Goal: Communication & Community: Share content

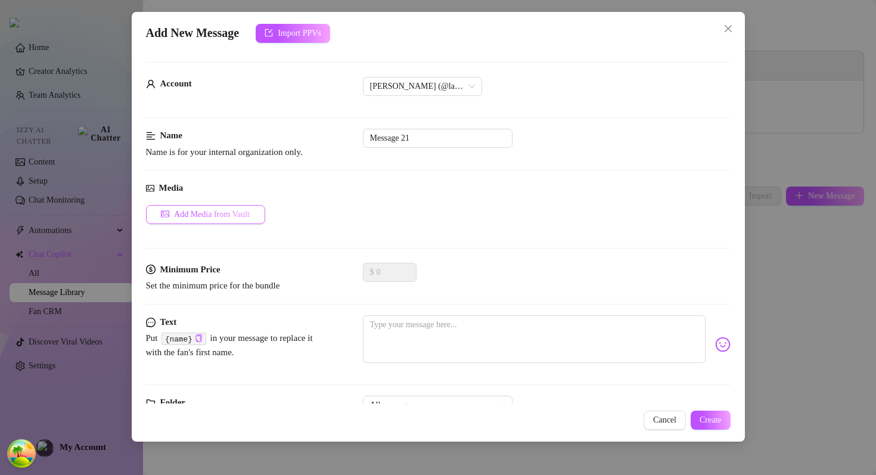
click at [229, 215] on span "Add Media from Vault" at bounding box center [212, 215] width 76 height 10
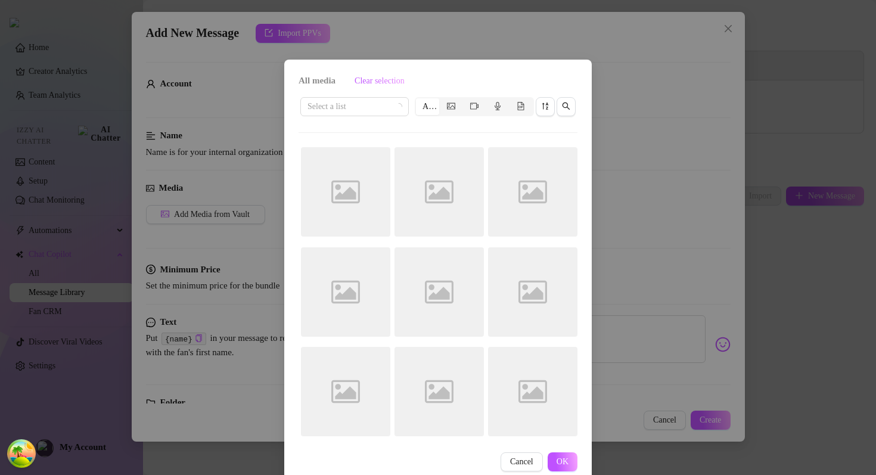
scroll to position [23, 0]
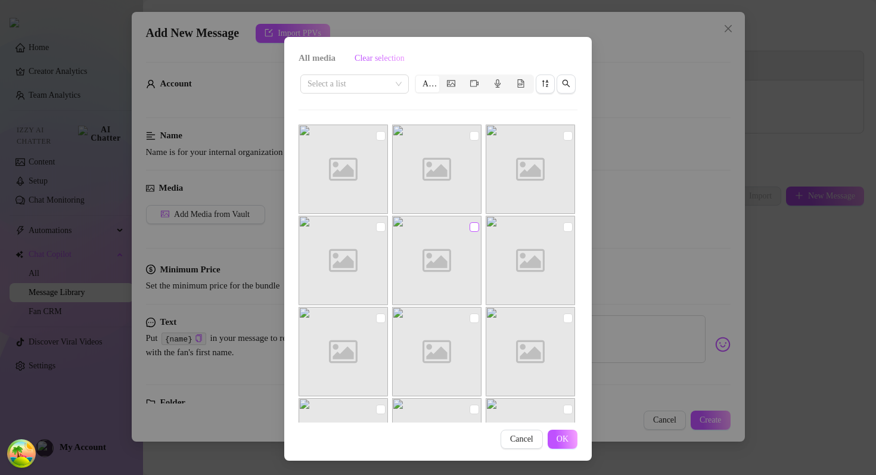
click at [474, 228] on input "checkbox" at bounding box center [475, 227] width 10 height 10
checkbox input "true"
click at [473, 133] on input "checkbox" at bounding box center [475, 136] width 10 height 10
checkbox input "true"
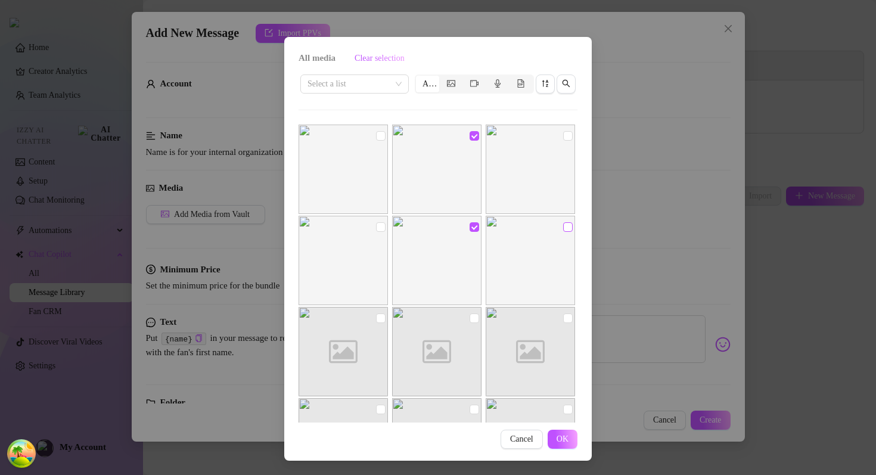
click at [570, 228] on input "checkbox" at bounding box center [568, 227] width 10 height 10
checkbox input "true"
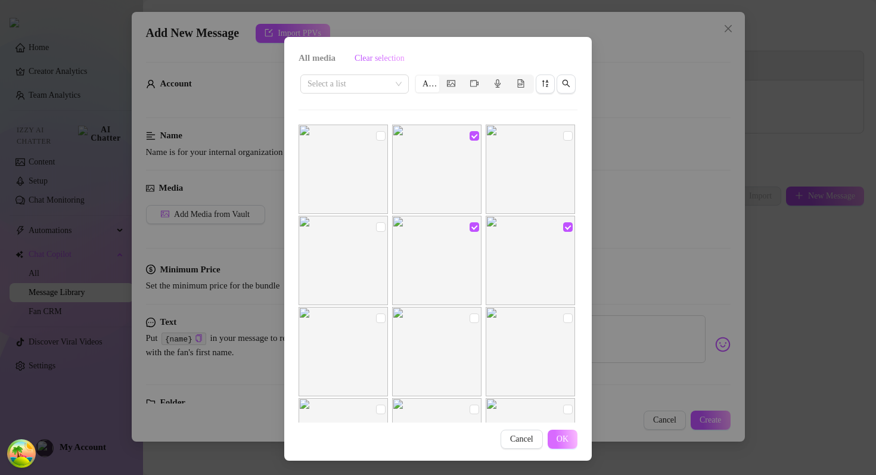
click at [563, 440] on span "OK" at bounding box center [563, 439] width 12 height 10
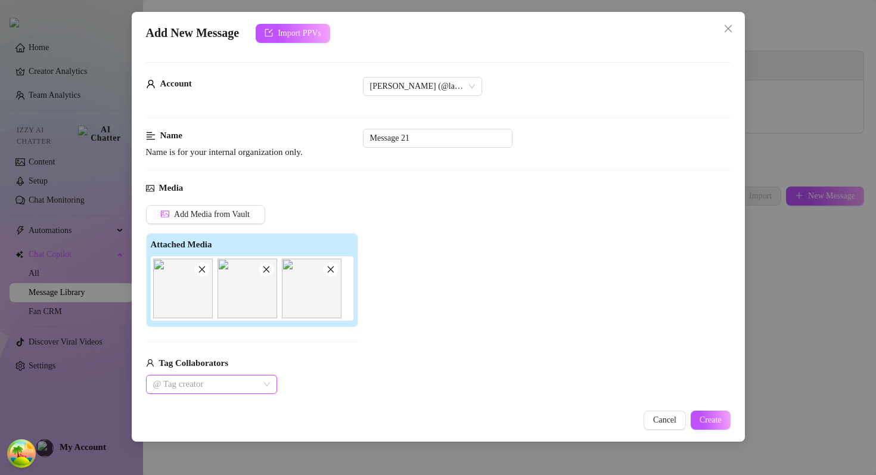
click at [188, 384] on div at bounding box center [205, 384] width 114 height 17
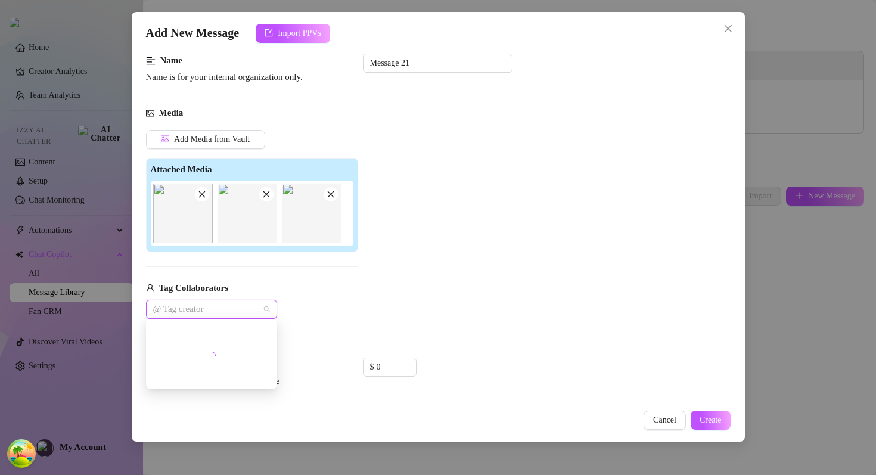
scroll to position [79, 0]
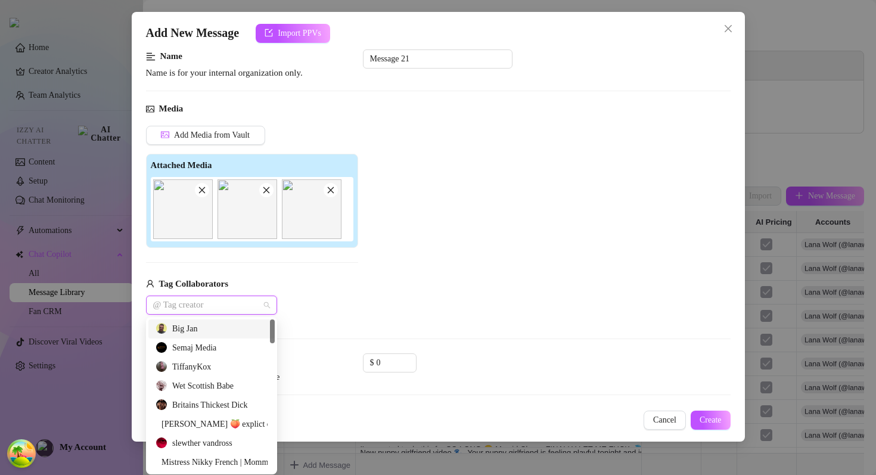
click at [213, 305] on div at bounding box center [205, 305] width 114 height 17
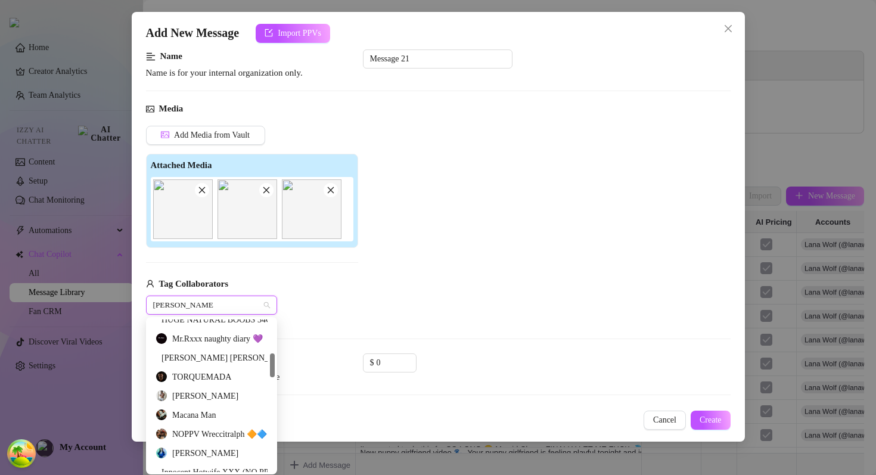
scroll to position [207, 0]
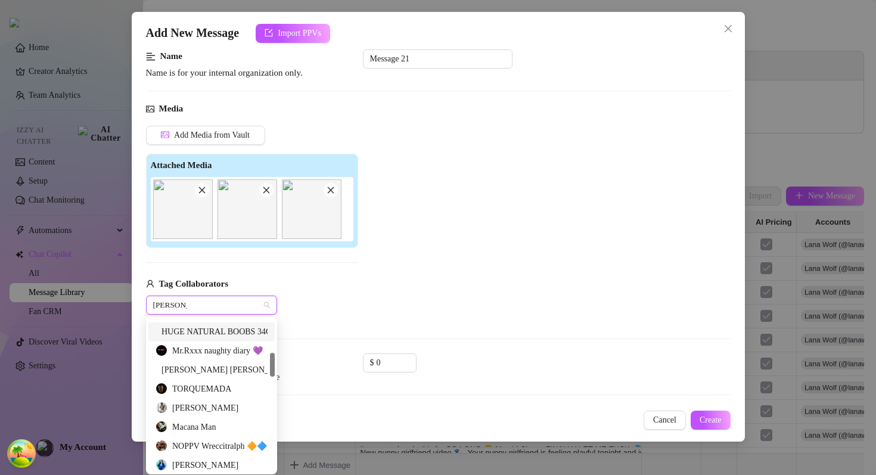
type input "bastien"
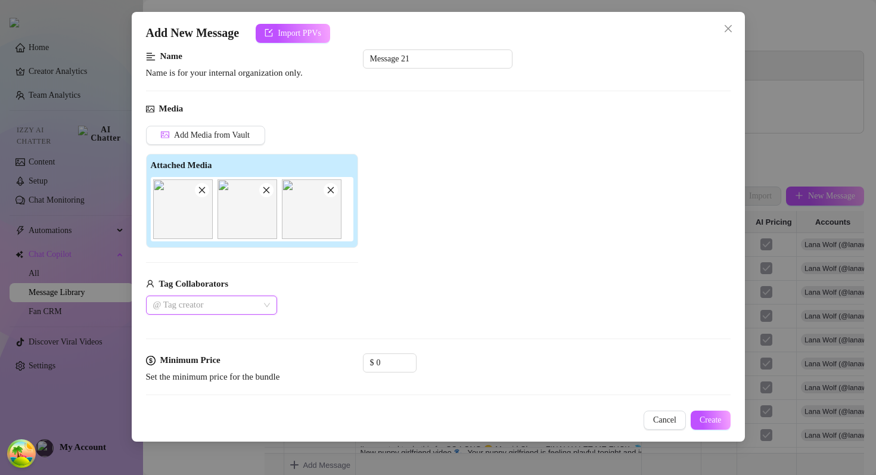
click at [199, 303] on div at bounding box center [205, 305] width 114 height 17
click at [178, 299] on div at bounding box center [205, 305] width 114 height 17
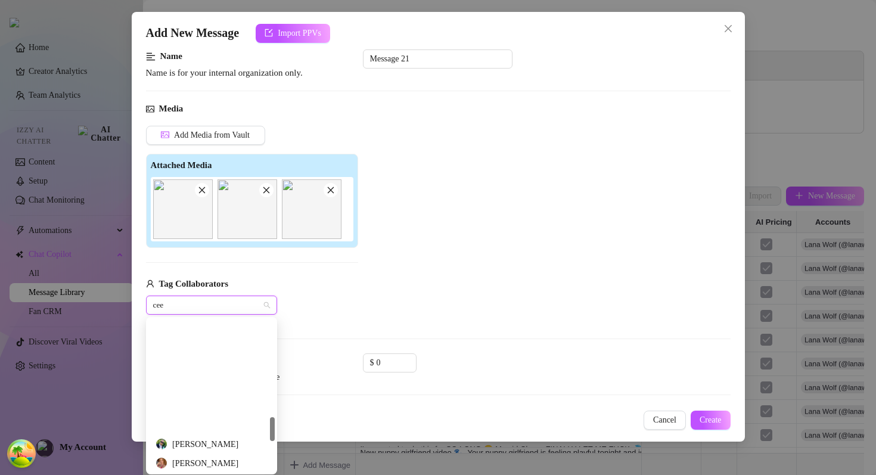
scroll to position [610, 0]
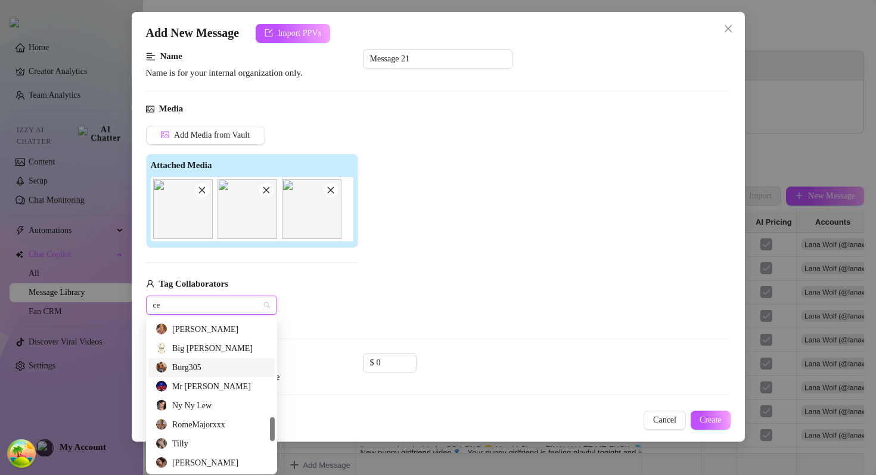
type input "c"
type input "my"
click at [196, 306] on icon "Close" at bounding box center [193, 306] width 6 height 6
click at [316, 293] on div "Tag Collaborators @ Tag creator" at bounding box center [252, 296] width 212 height 38
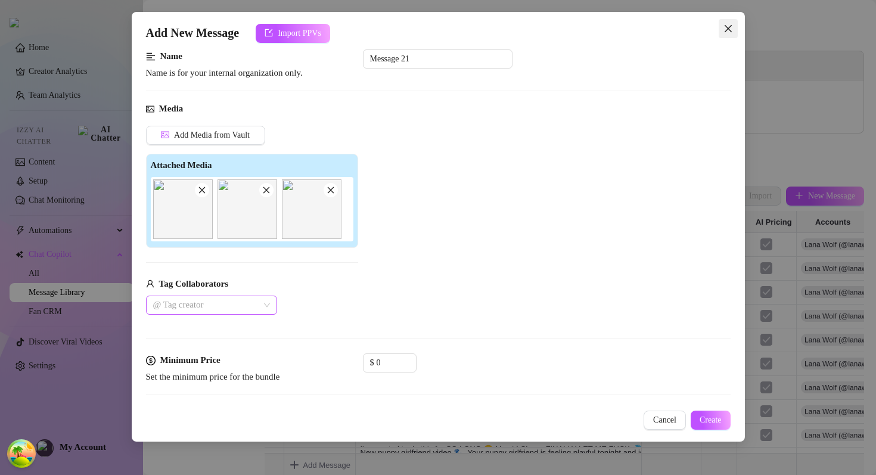
click at [725, 28] on icon "close" at bounding box center [729, 29] width 10 height 10
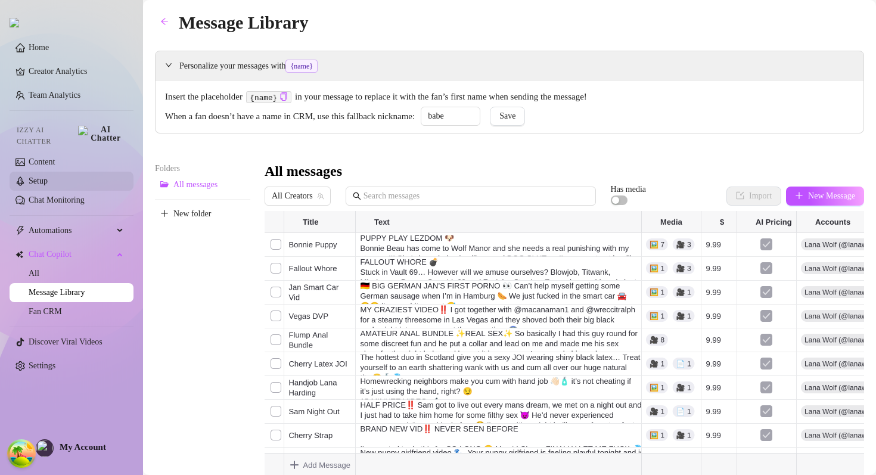
click at [48, 176] on link "Setup" at bounding box center [38, 180] width 19 height 9
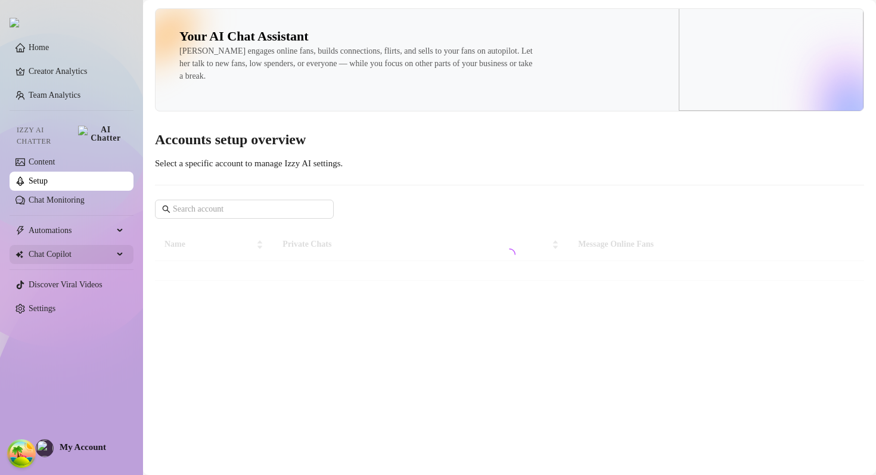
click at [83, 246] on span "Chat Copilot" at bounding box center [71, 254] width 85 height 19
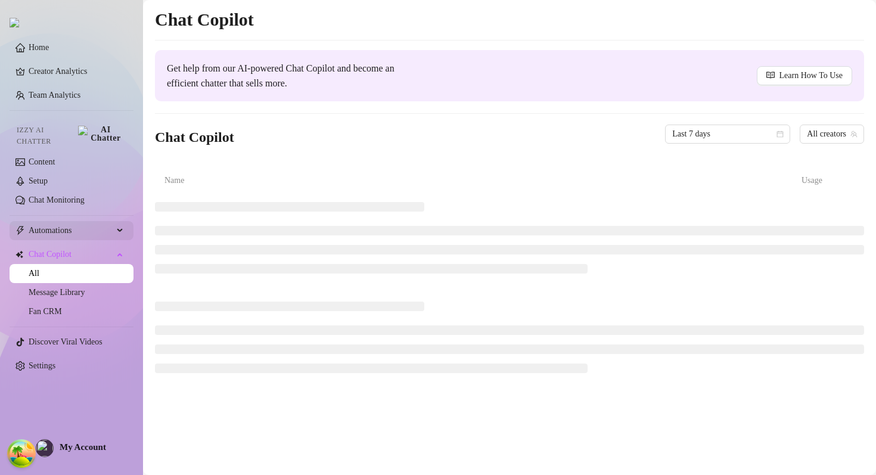
click at [52, 225] on span "Automations" at bounding box center [71, 230] width 85 height 19
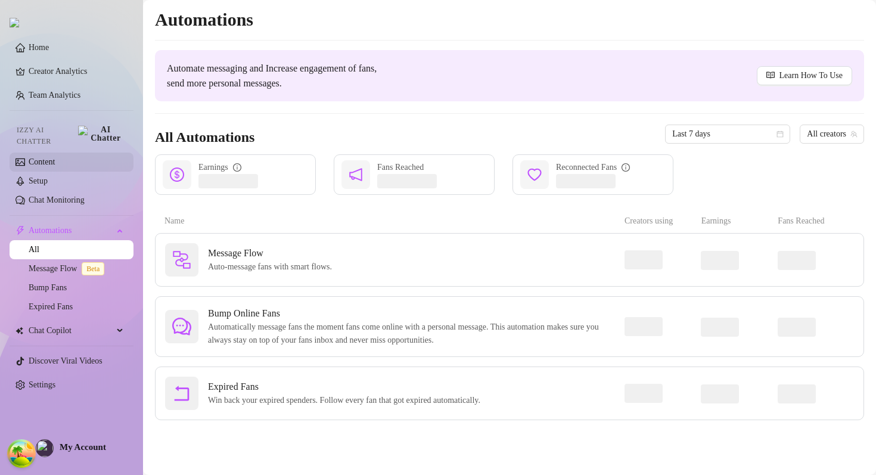
click at [55, 157] on link "Content" at bounding box center [42, 161] width 26 height 9
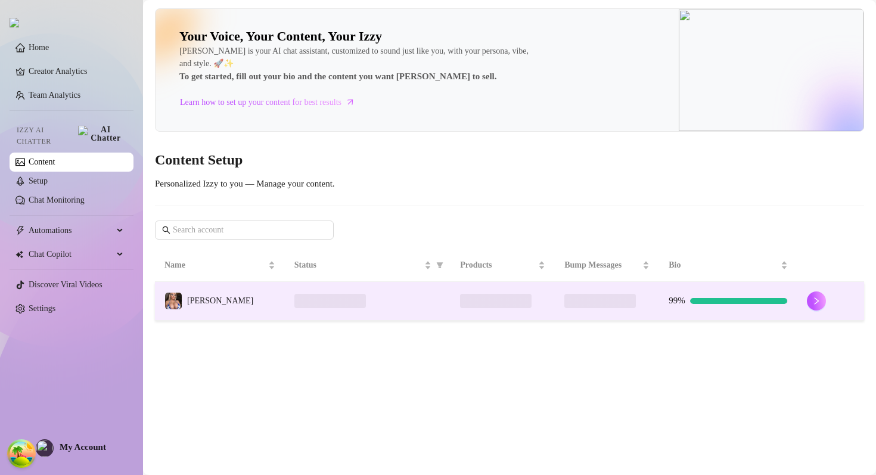
click at [337, 290] on td at bounding box center [368, 301] width 166 height 39
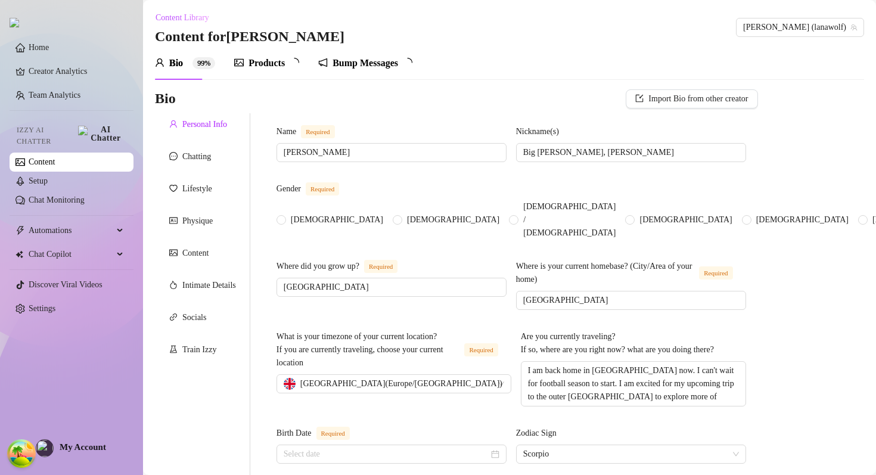
radio input "true"
type input "October 28th, 1996"
click at [369, 66] on div "Bump Messages" at bounding box center [373, 63] width 66 height 14
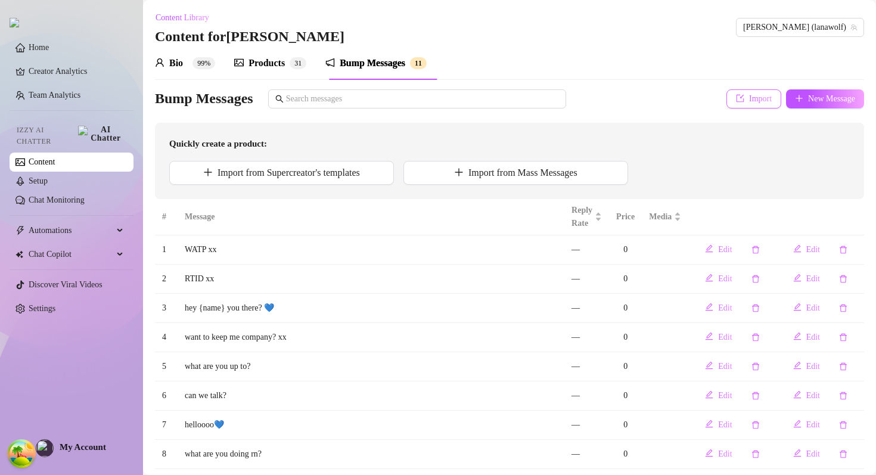
click at [728, 91] on button "Import" at bounding box center [753, 98] width 55 height 19
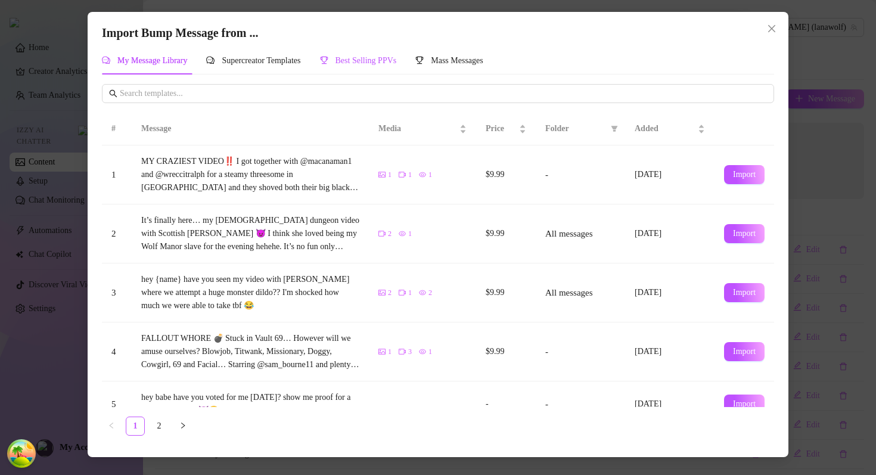
click at [372, 66] on div "Best Selling PPVs" at bounding box center [358, 60] width 77 height 13
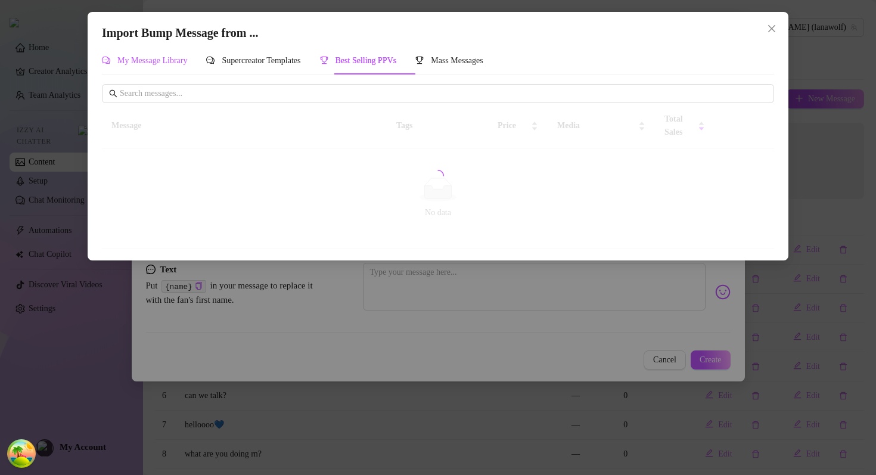
click at [158, 55] on div "My Message Library" at bounding box center [144, 60] width 85 height 13
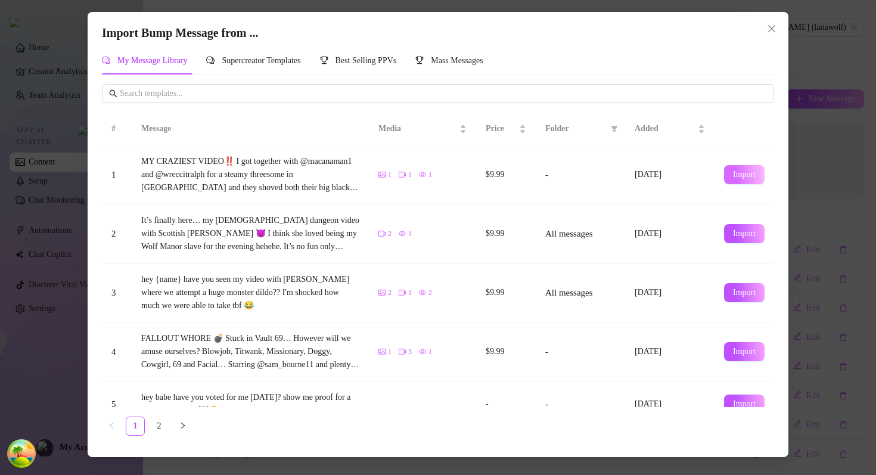
click at [733, 170] on span "Import" at bounding box center [744, 175] width 23 height 10
type textarea "MY CRAZIEST VIDEO‼️ I got together with @macanaman1 and @wreccitralph for a ste…"
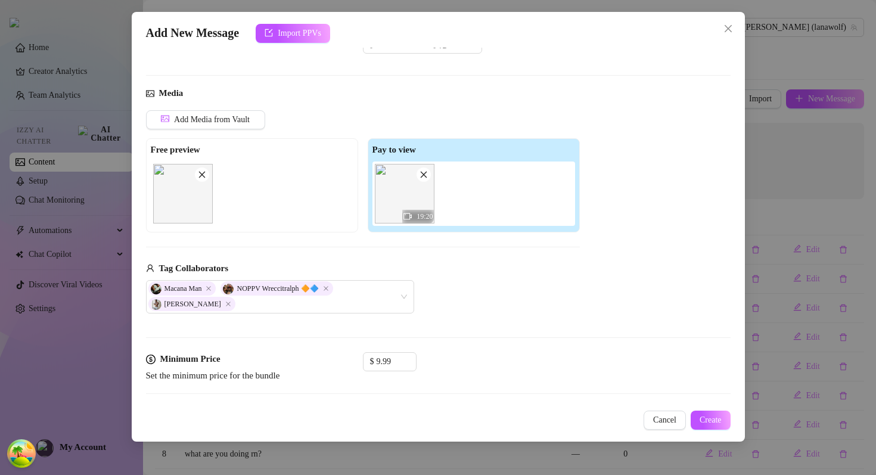
scroll to position [43, 0]
click at [220, 309] on div "Macana Man NOPPV Wreccitralph 🔶🔷 Cee Jayy" at bounding box center [273, 296] width 251 height 31
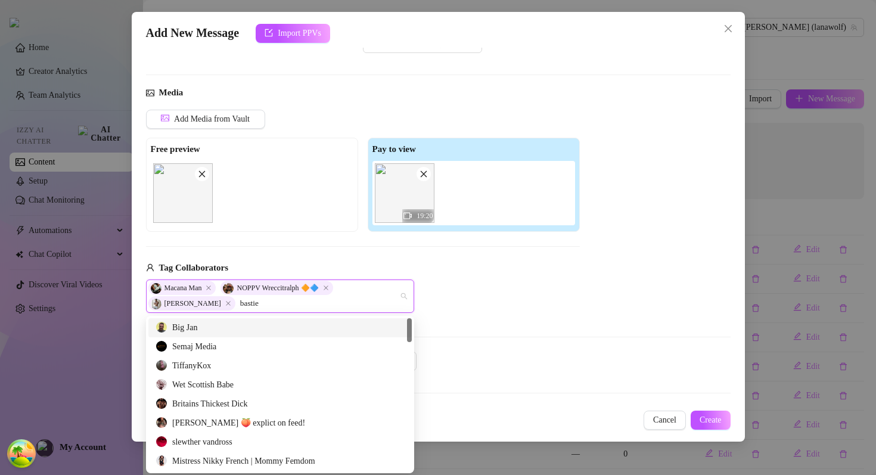
type input "bastien"
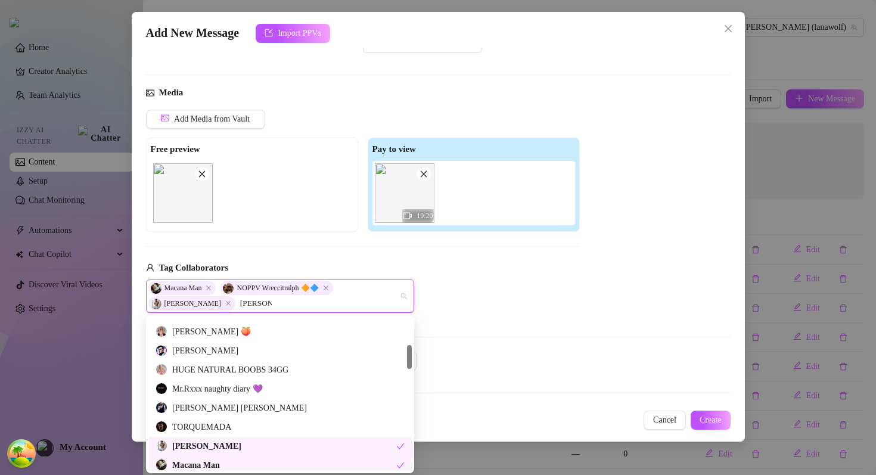
scroll to position [169, 0]
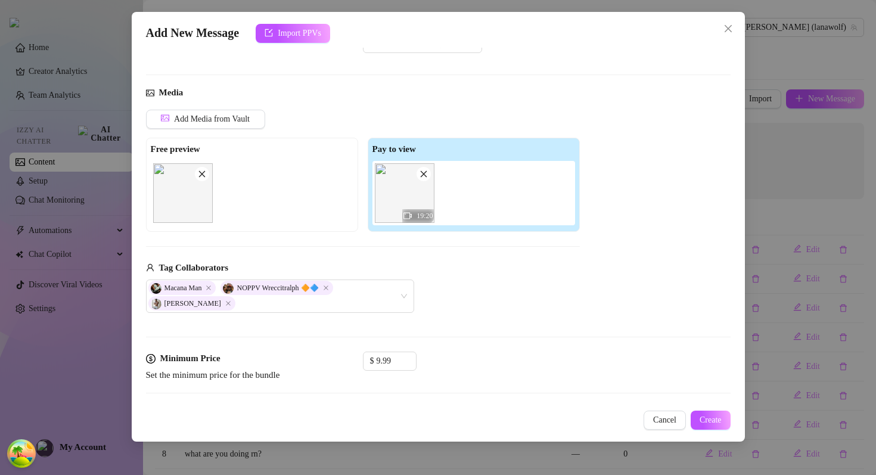
click at [578, 306] on div "Macana Man NOPPV Wreccitralph 🔶🔷 Cee Jayy" at bounding box center [363, 296] width 434 height 33
click at [649, 414] on button "Cancel" at bounding box center [665, 420] width 42 height 19
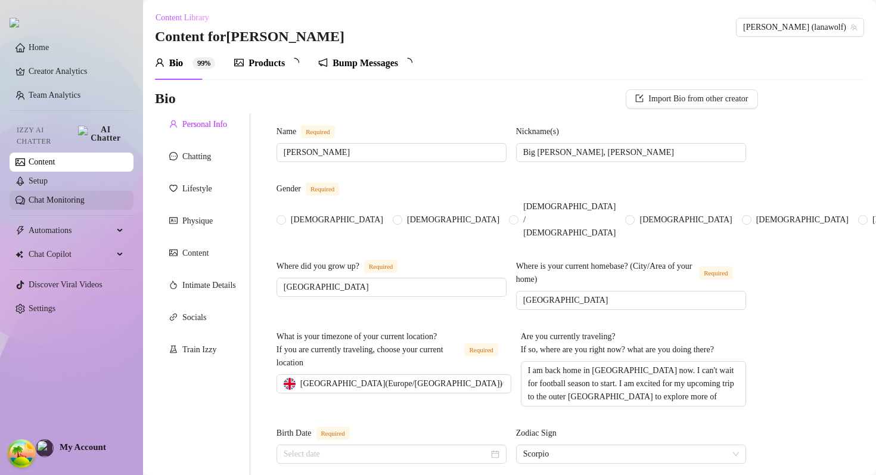
radio input "true"
type input "October 28th, 1996"
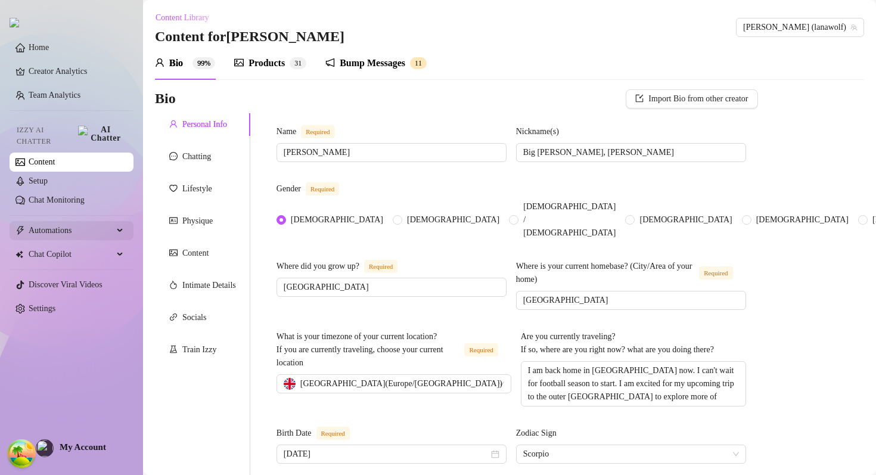
click at [76, 221] on span "Automations" at bounding box center [71, 230] width 85 height 19
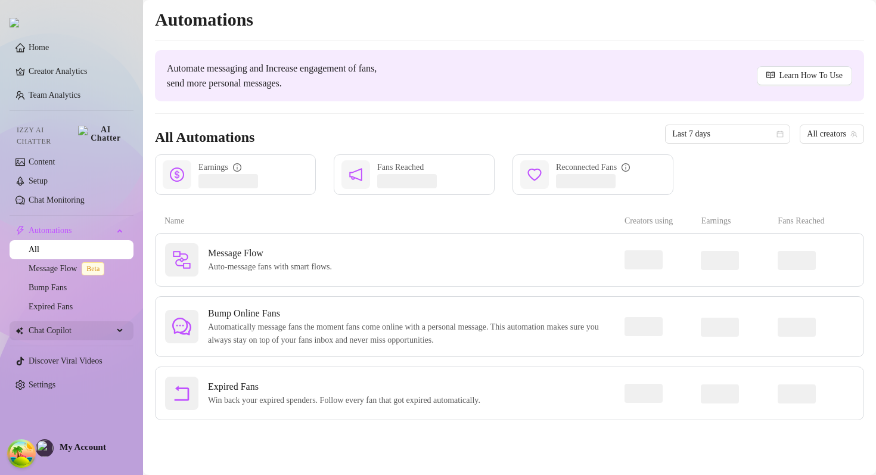
click at [66, 331] on span "Chat Copilot" at bounding box center [71, 330] width 85 height 19
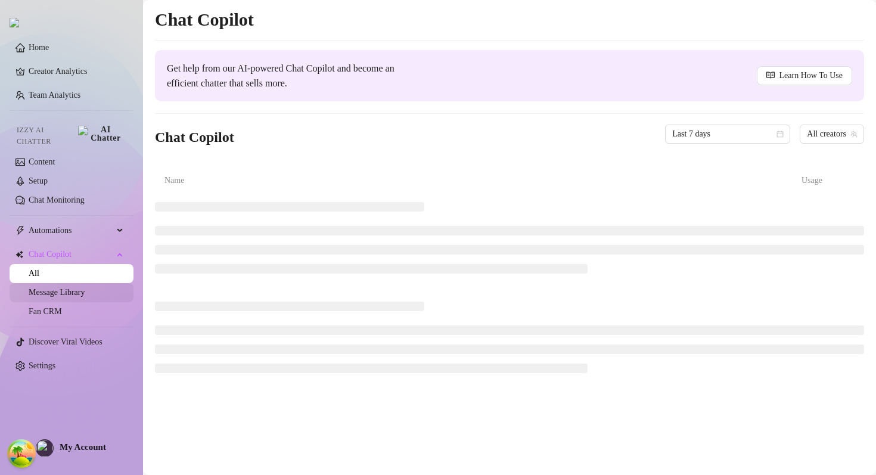
click at [73, 288] on link "Message Library" at bounding box center [57, 292] width 56 height 9
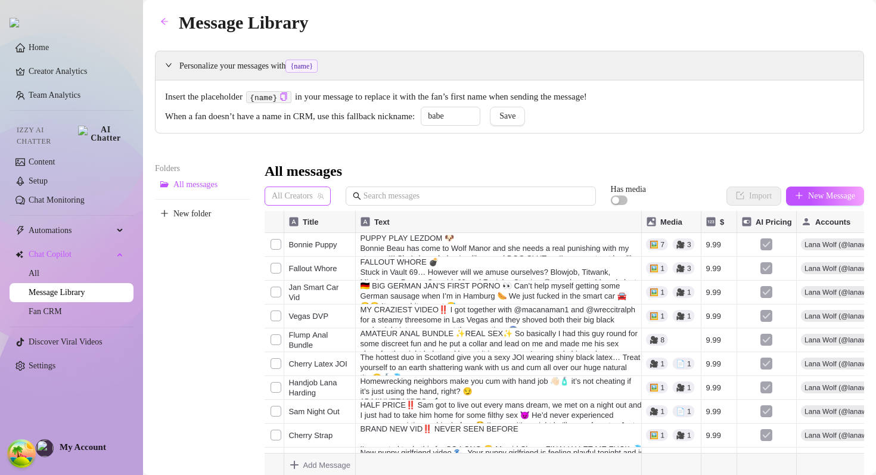
click at [310, 194] on span "All Creators" at bounding box center [298, 196] width 52 height 18
click at [419, 163] on div "All messages" at bounding box center [565, 171] width 600 height 19
click at [839, 194] on span "New Message" at bounding box center [831, 196] width 47 height 10
type textarea "Type your message here..."
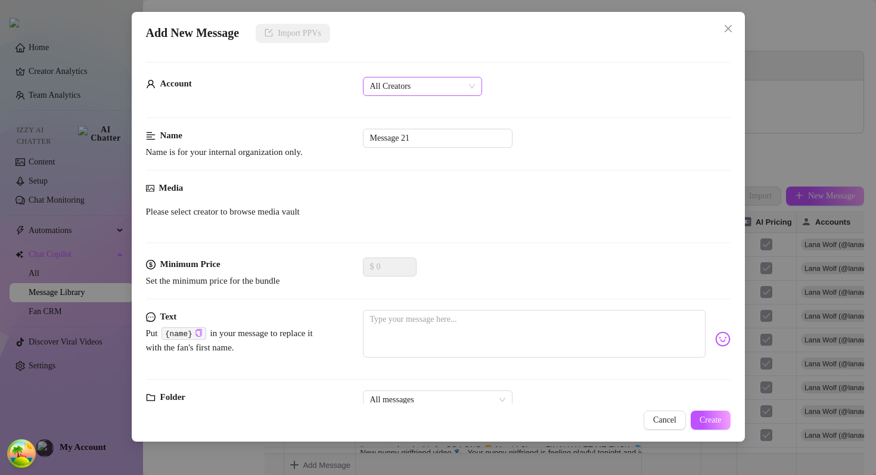
click at [438, 77] on span "All Creators" at bounding box center [422, 86] width 105 height 18
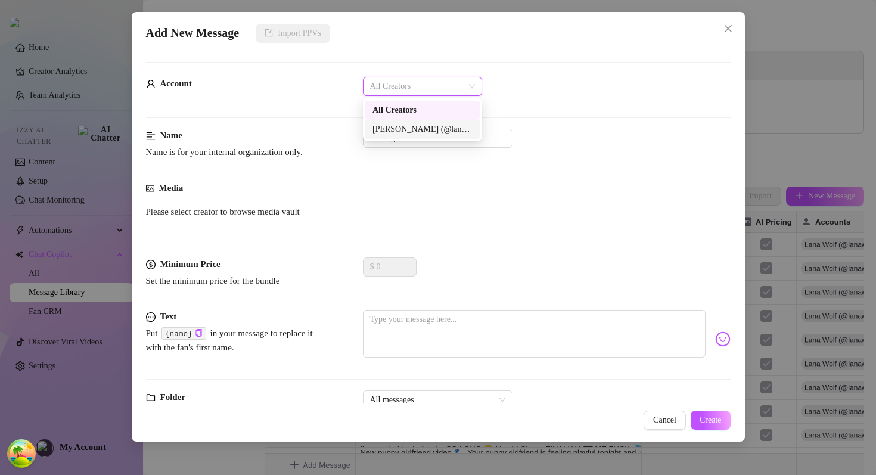
click at [413, 130] on div "Lana Wolf (@lanawolf)" at bounding box center [422, 129] width 100 height 13
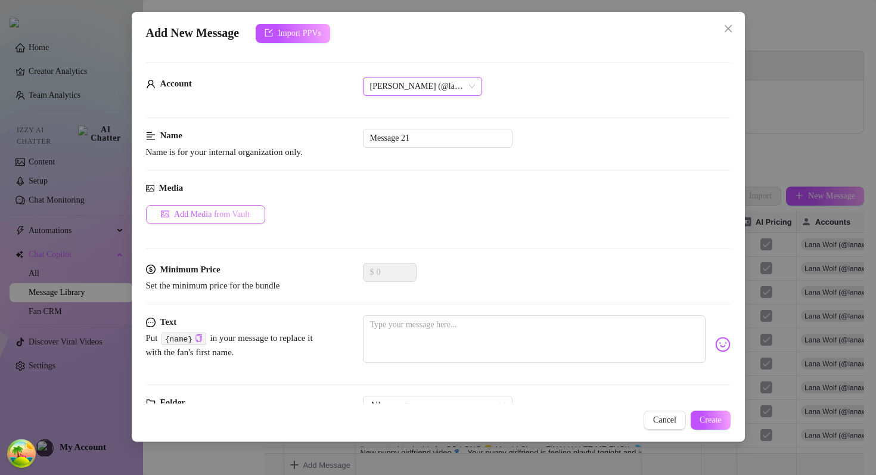
click at [225, 206] on button "Add Media from Vault" at bounding box center [205, 214] width 119 height 19
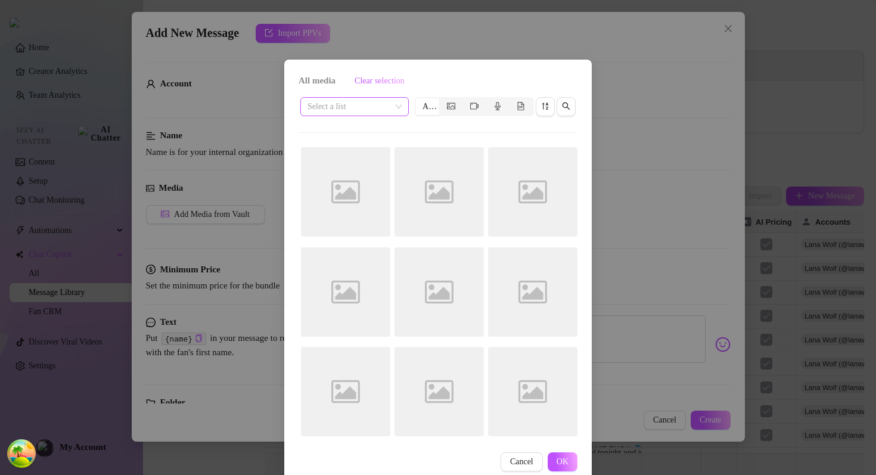
click at [375, 108] on input "search" at bounding box center [349, 107] width 83 height 18
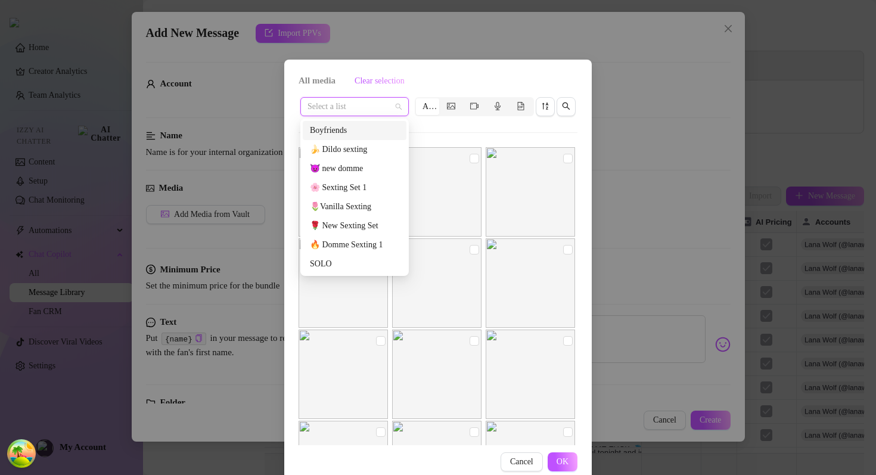
click at [466, 131] on div "Select a list All 01:12 01:14 01:25 01:20 01:11 00:29" at bounding box center [438, 270] width 279 height 350
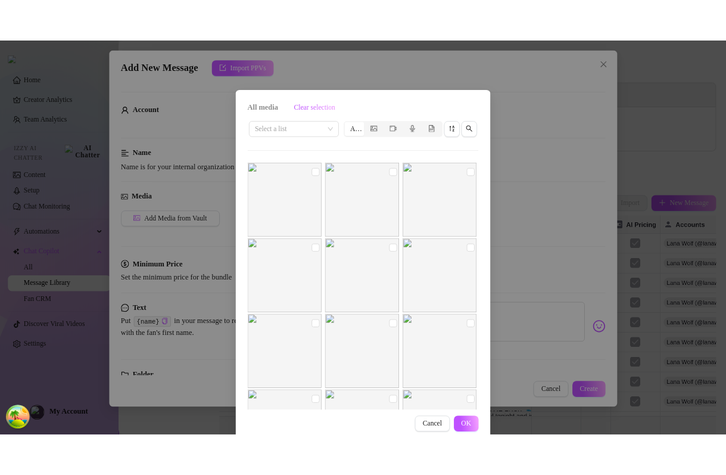
scroll to position [4, 0]
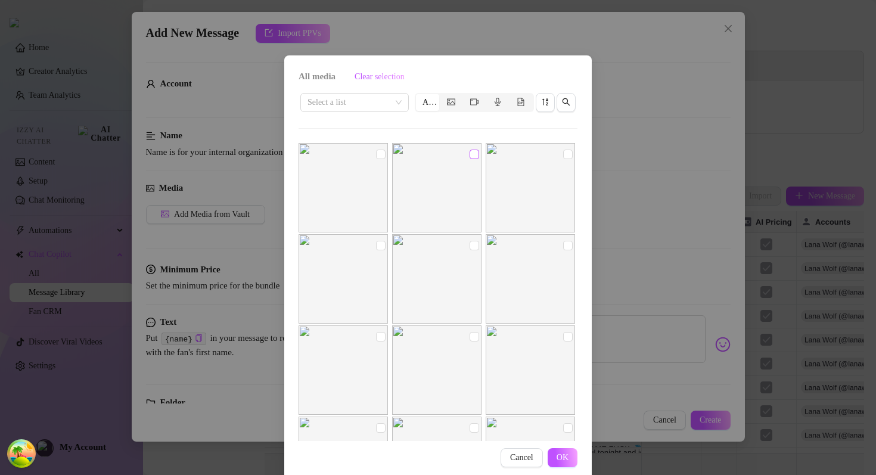
click at [477, 156] on input "checkbox" at bounding box center [475, 155] width 10 height 10
checkbox input "true"
click at [566, 459] on span "OK" at bounding box center [563, 458] width 12 height 10
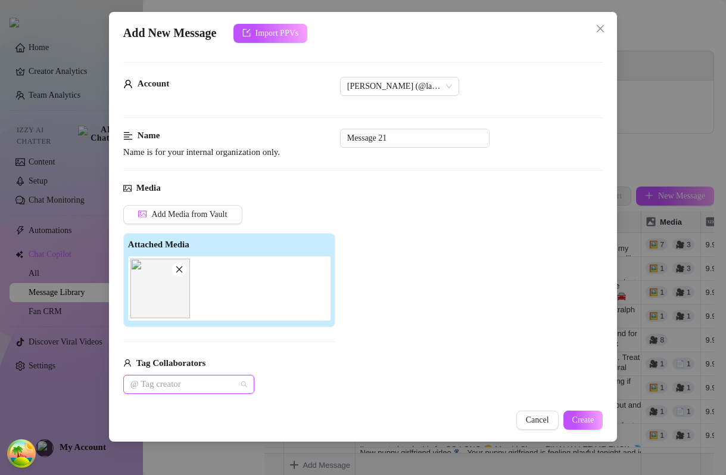
click at [184, 382] on div at bounding box center [183, 384] width 114 height 17
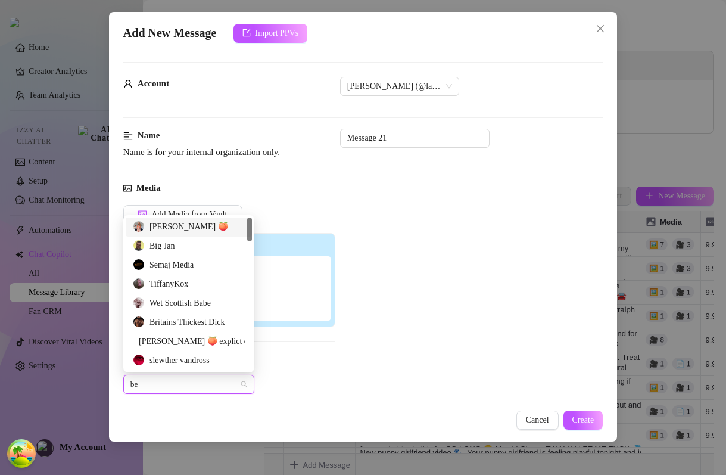
type input "b"
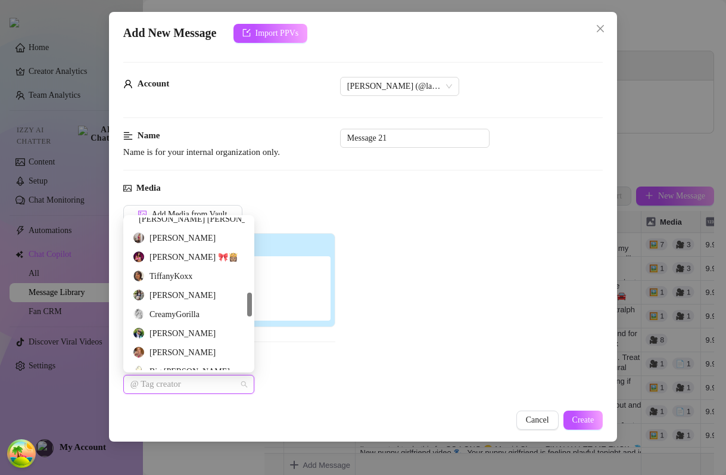
scroll to position [373, 0]
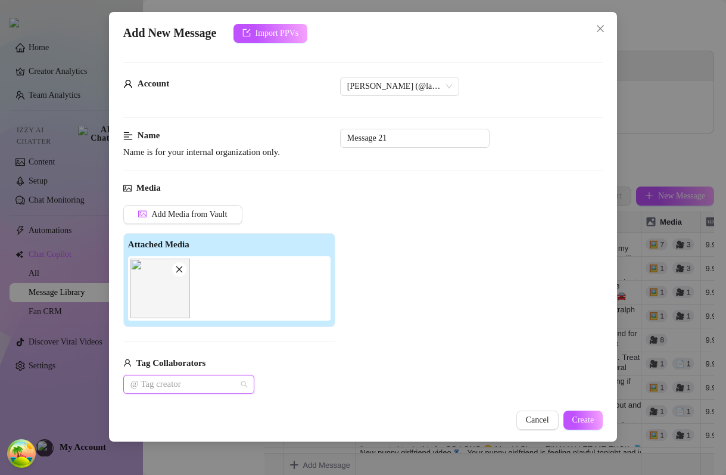
click at [160, 383] on div at bounding box center [183, 384] width 114 height 17
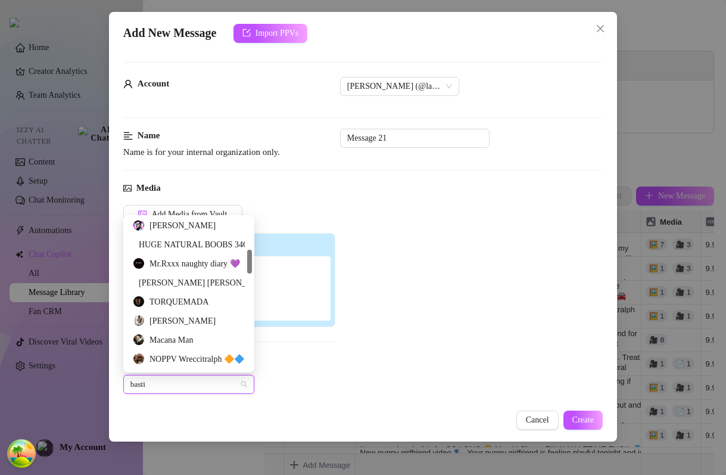
scroll to position [187, 0]
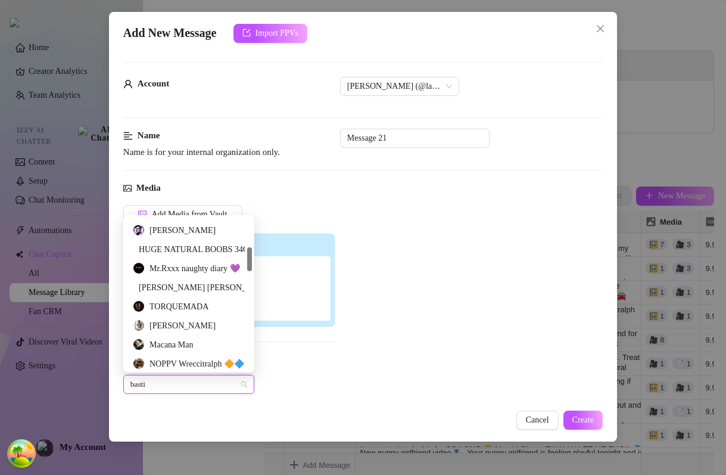
type input "basti"
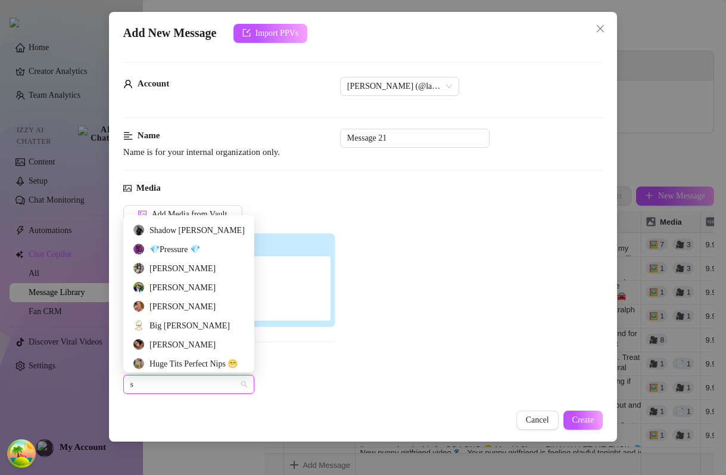
type input "s"
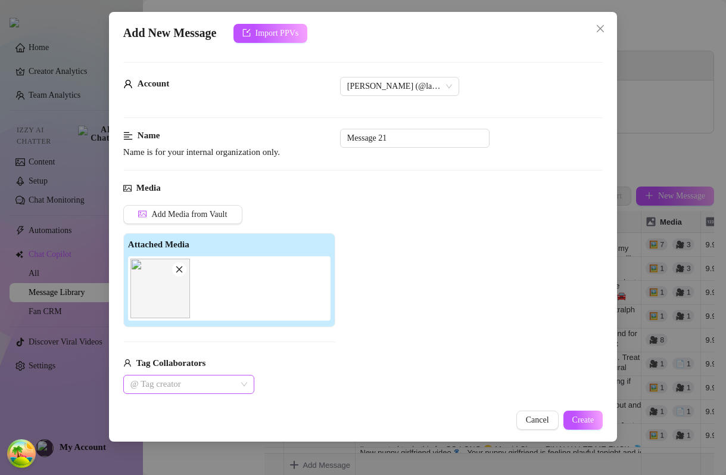
click at [203, 384] on div at bounding box center [183, 384] width 114 height 17
click at [195, 385] on div at bounding box center [183, 384] width 114 height 17
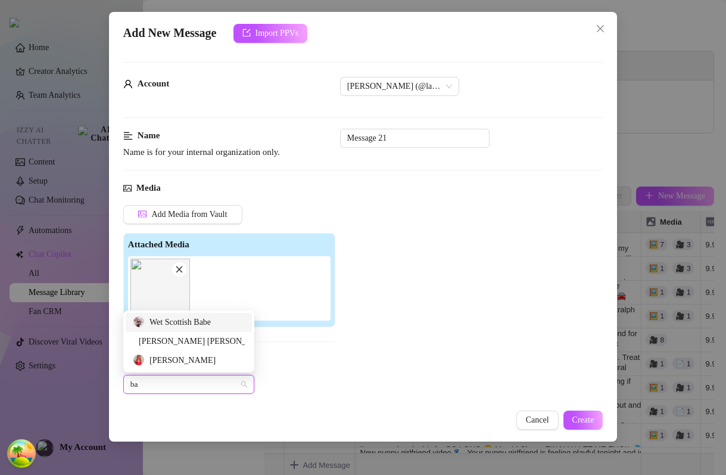
scroll to position [0, 0]
type input "b"
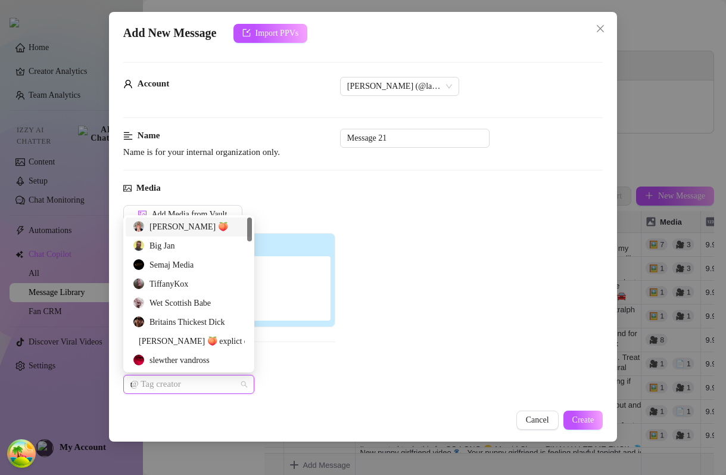
type input "ti"
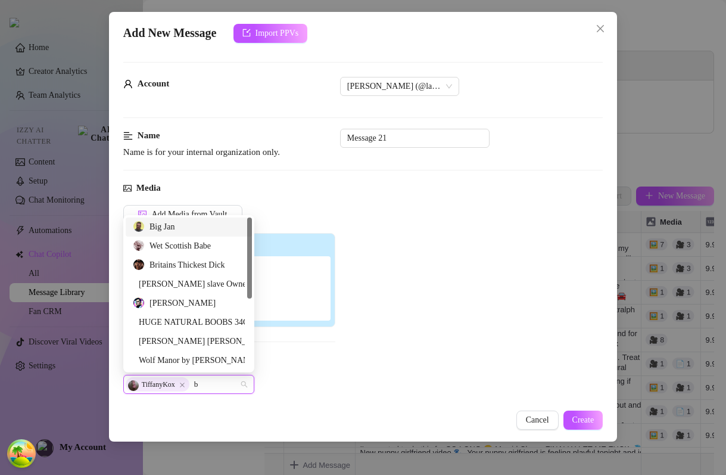
type input "ba"
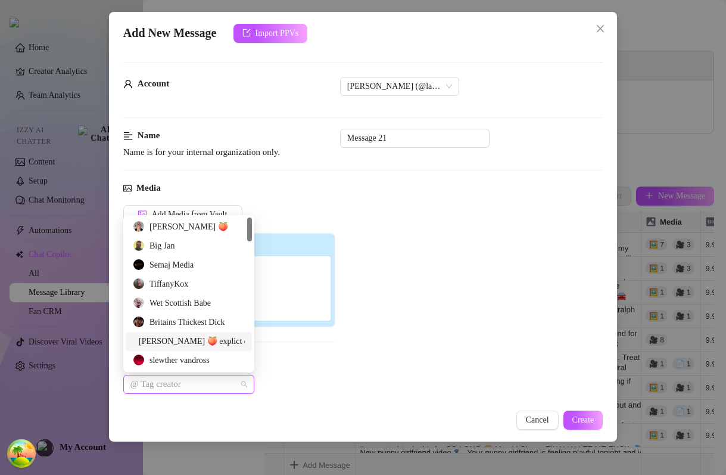
click at [461, 354] on div "Add Media from Vault Attached Media Tag Collaborators @ Tag creator" at bounding box center [363, 300] width 480 height 190
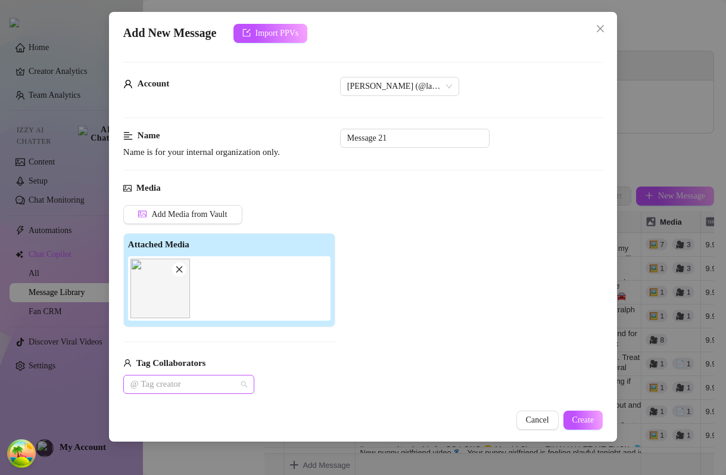
click at [171, 390] on div at bounding box center [183, 384] width 114 height 17
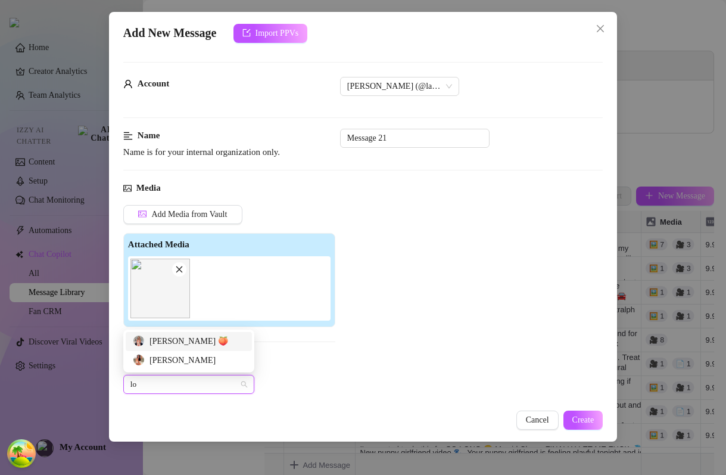
type input "l"
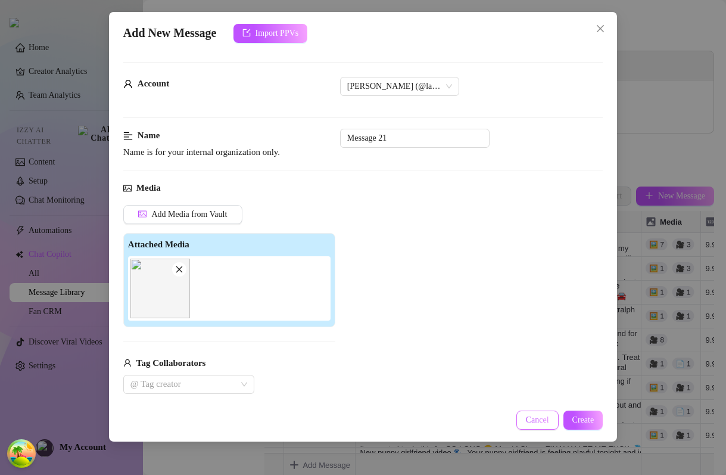
click at [539, 416] on span "Cancel" at bounding box center [537, 420] width 23 height 10
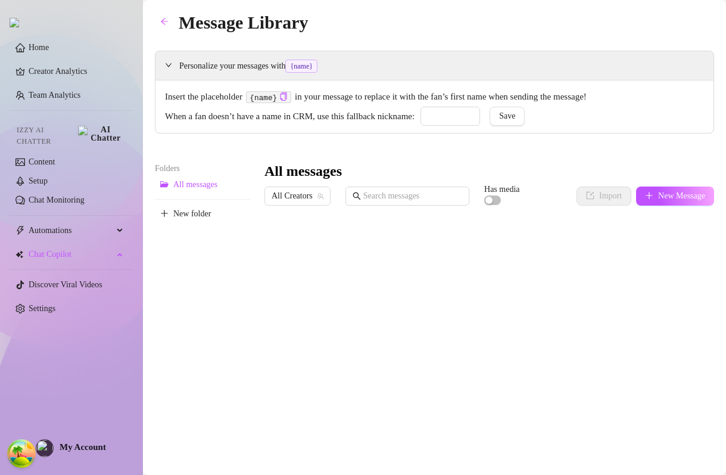
type input "babe"
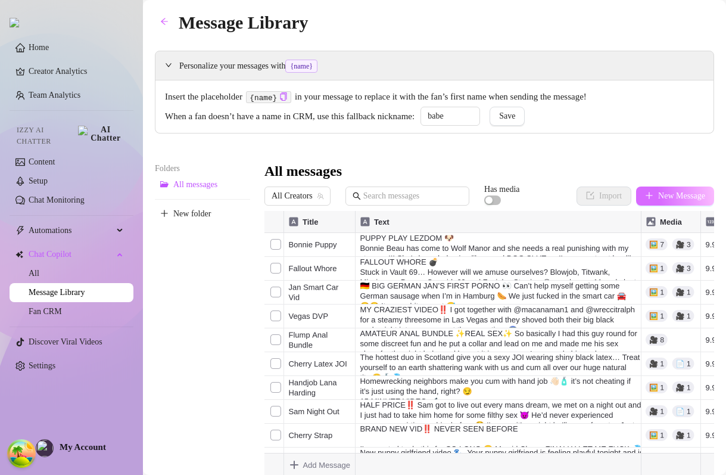
click at [651, 195] on button "New Message" at bounding box center [675, 196] width 78 height 19
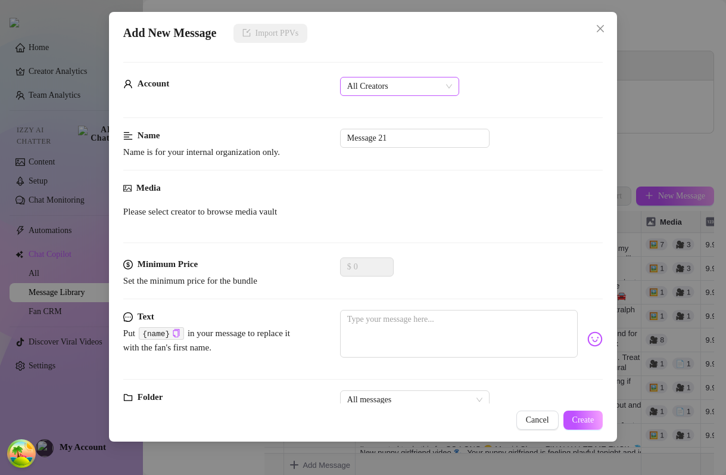
click at [399, 92] on span "All Creators" at bounding box center [399, 86] width 105 height 18
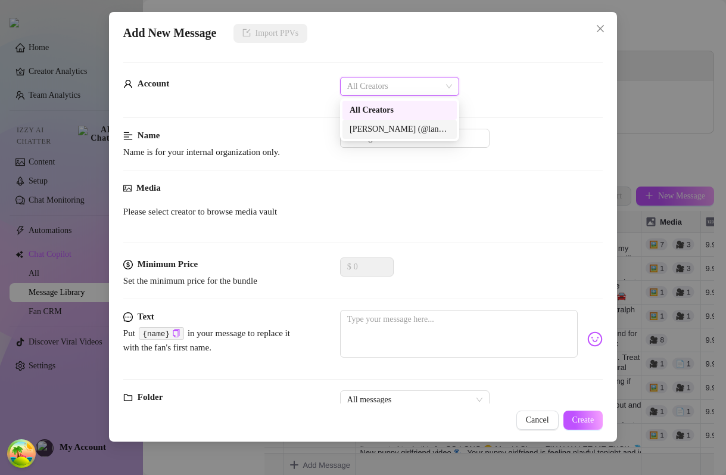
click at [370, 134] on div "Lana Wolf (@lanawolf)" at bounding box center [400, 129] width 100 height 13
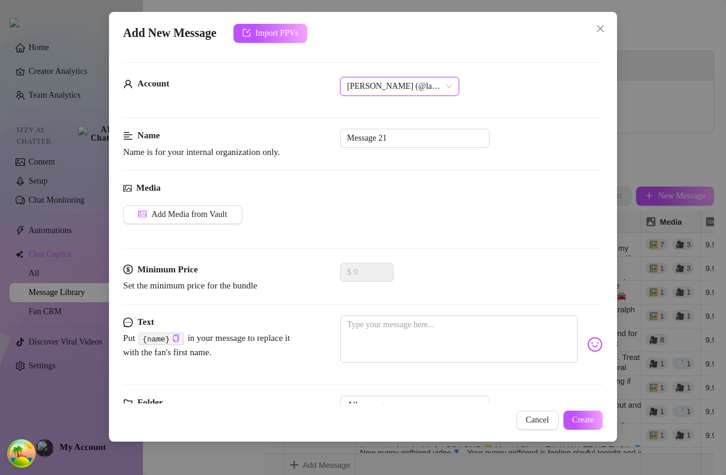
click at [191, 201] on div "Media Add Media from Vault" at bounding box center [363, 222] width 480 height 82
click at [182, 214] on span "Add Media from Vault" at bounding box center [189, 215] width 76 height 10
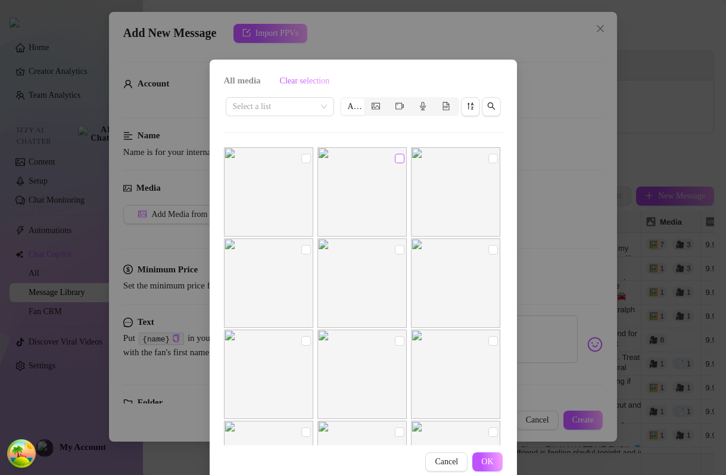
click at [402, 157] on input "checkbox" at bounding box center [400, 159] width 10 height 10
checkbox input "true"
click at [490, 459] on span "OK" at bounding box center [488, 462] width 12 height 10
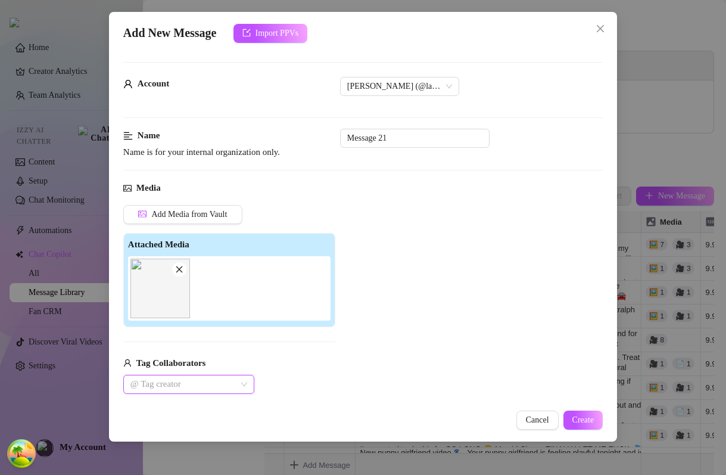
scroll to position [89, 0]
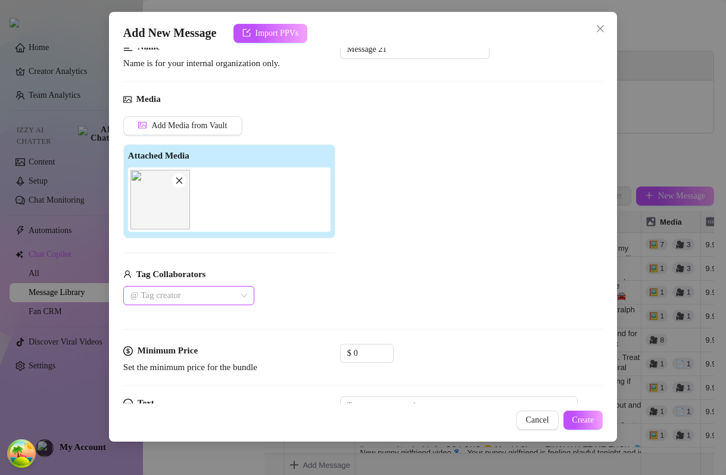
click at [179, 294] on div at bounding box center [183, 295] width 114 height 17
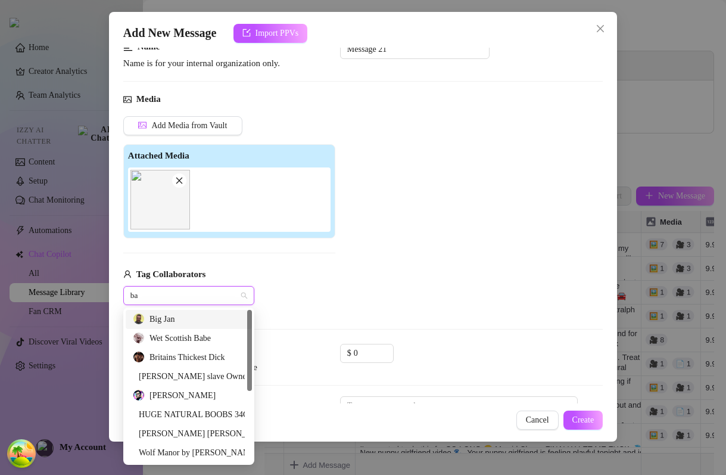
type input "bas"
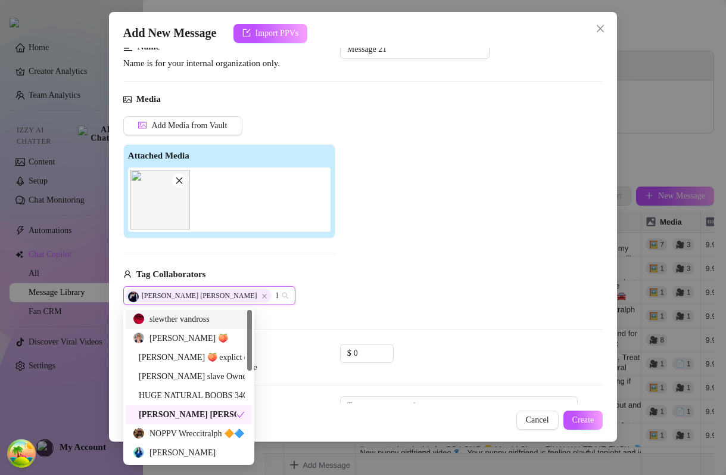
type input "lo"
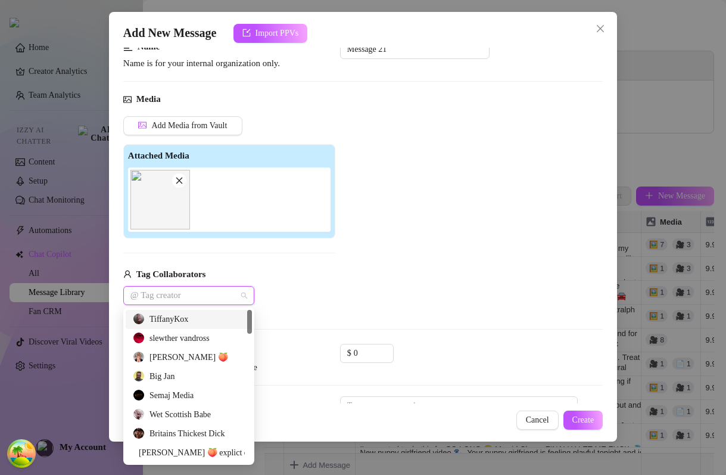
click at [355, 256] on div "Add Media from Vault Attached Media Tag Collaborators @ Tag creator" at bounding box center [363, 211] width 480 height 190
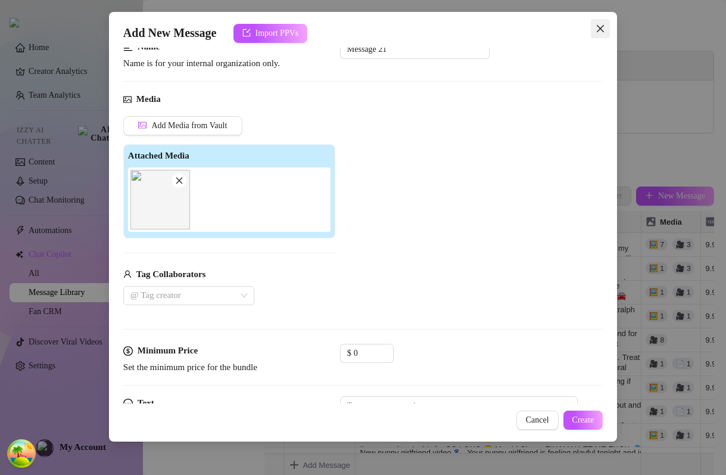
click at [604, 32] on icon "close" at bounding box center [601, 29] width 10 height 10
